Goal: Task Accomplishment & Management: Manage account settings

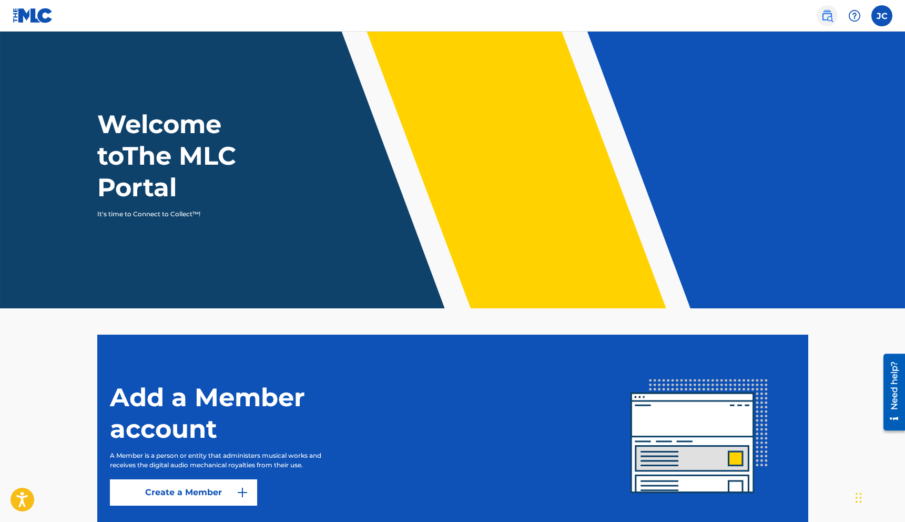
click at [825, 18] on img at bounding box center [827, 15] width 13 height 13
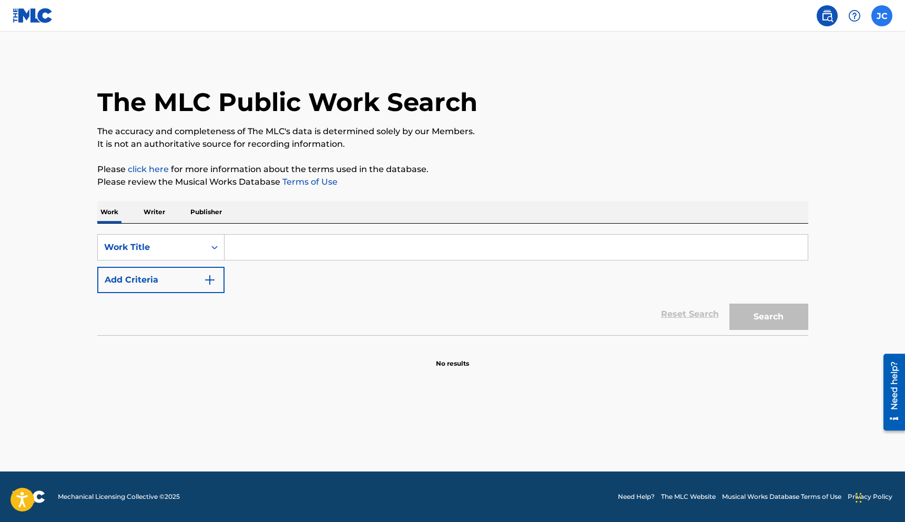
click at [876, 17] on label at bounding box center [882, 15] width 21 height 21
click at [882, 16] on input "[PERSON_NAME] [PERSON_NAME] [EMAIL_ADDRESS][DOMAIN_NAME] Notification Preferenc…" at bounding box center [882, 16] width 0 height 0
click at [777, 133] on link "Profile" at bounding box center [778, 130] width 21 height 9
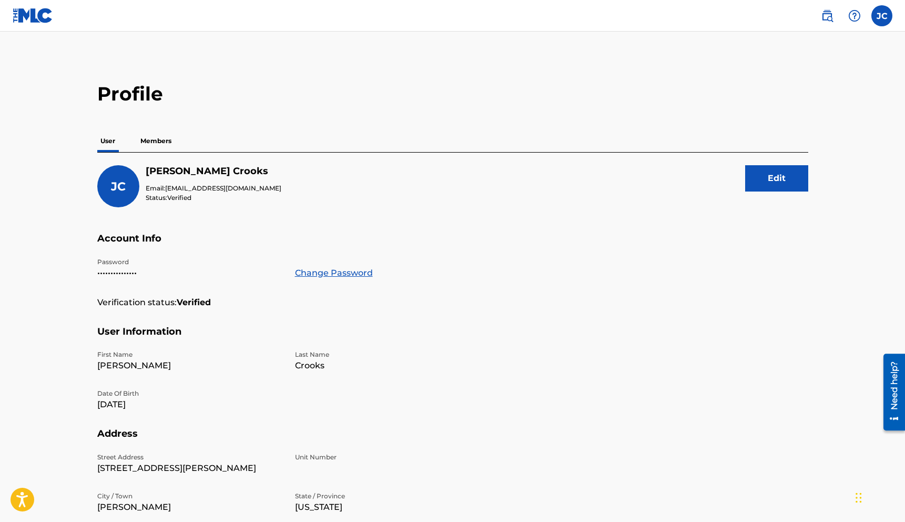
click at [162, 145] on p "Members" at bounding box center [155, 141] width 37 height 22
